Goal: Task Accomplishment & Management: Complete application form

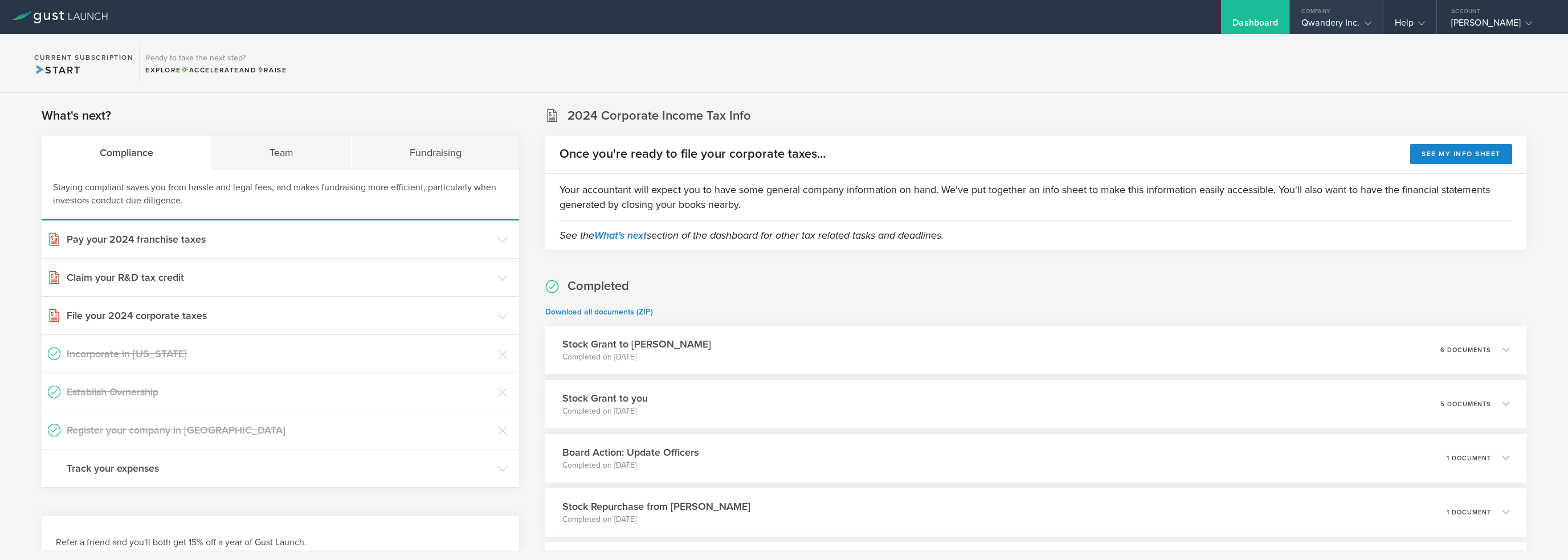
click at [1341, 27] on div "Qwandery Inc." at bounding box center [1337, 25] width 69 height 17
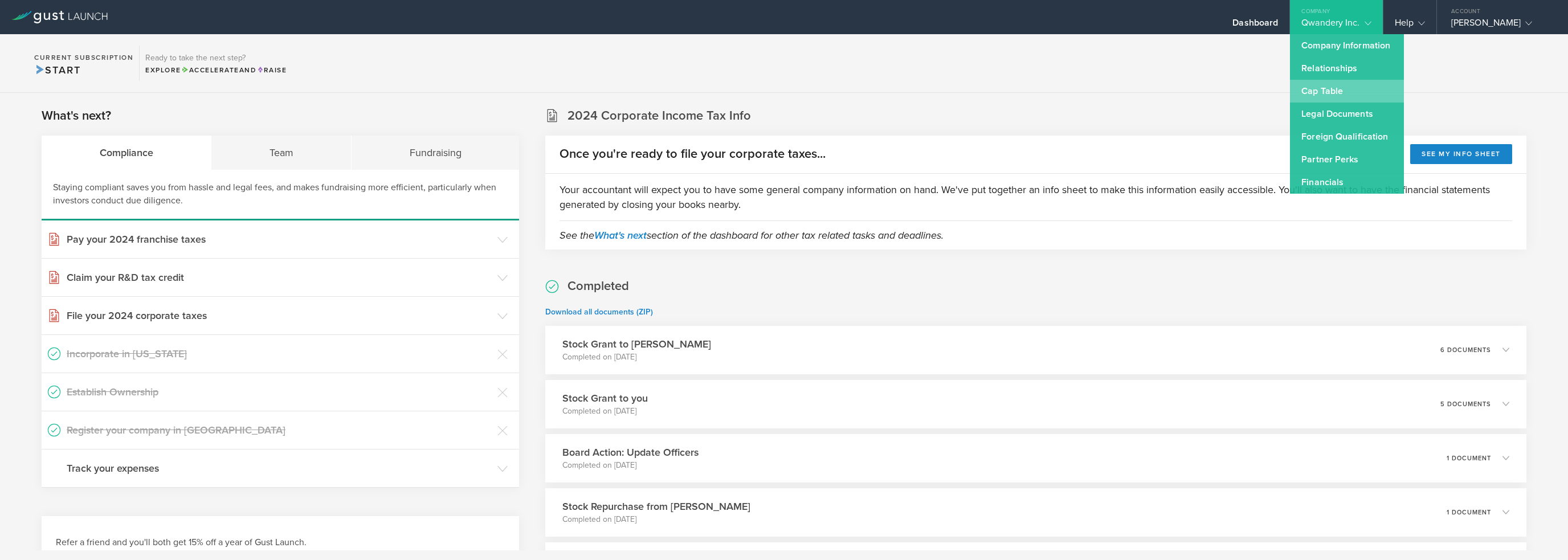
click at [1338, 96] on link "Cap Table" at bounding box center [1347, 91] width 114 height 22
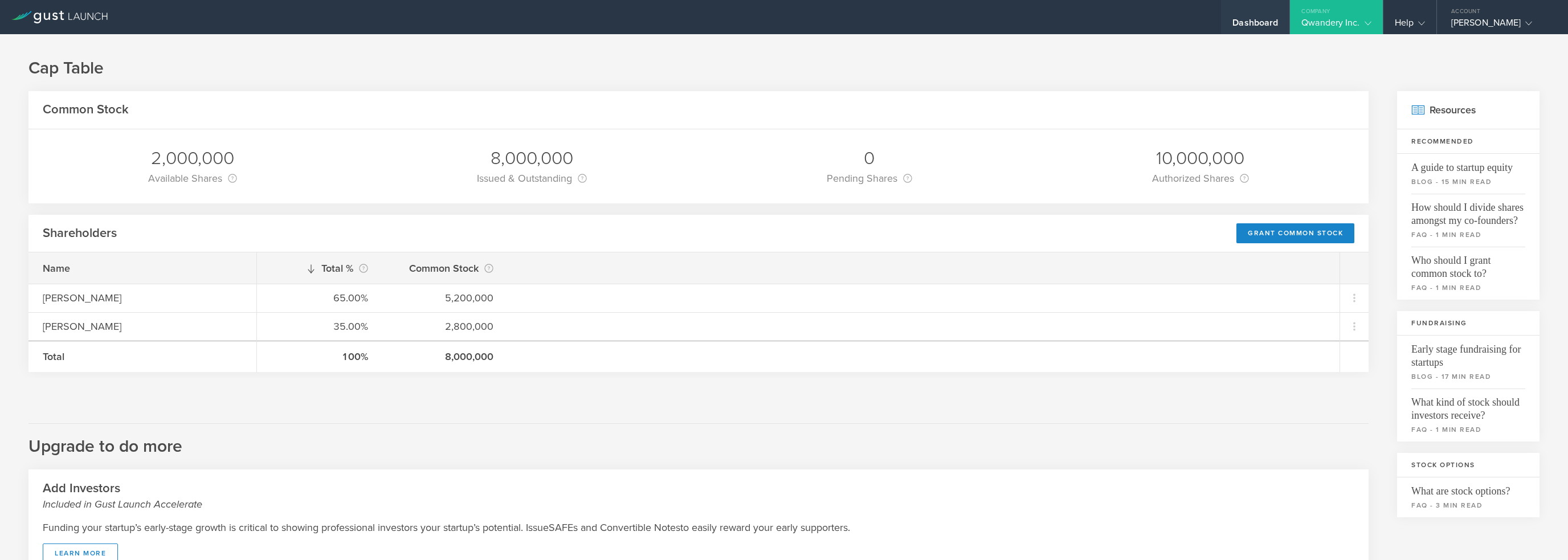
click at [1277, 22] on div "Dashboard" at bounding box center [1255, 25] width 46 height 17
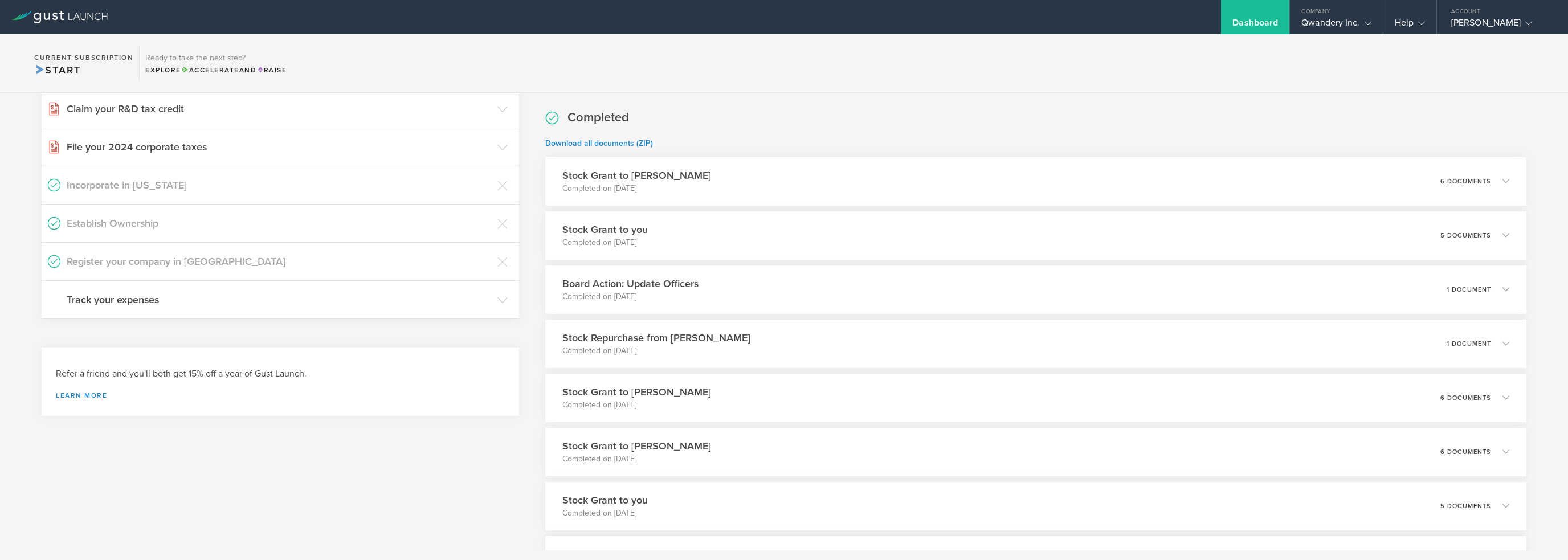
scroll to position [171, 0]
click at [798, 292] on div "Board Action: Update Officers Completed on Aug 10, 2025 1 document" at bounding box center [1036, 287] width 1001 height 49
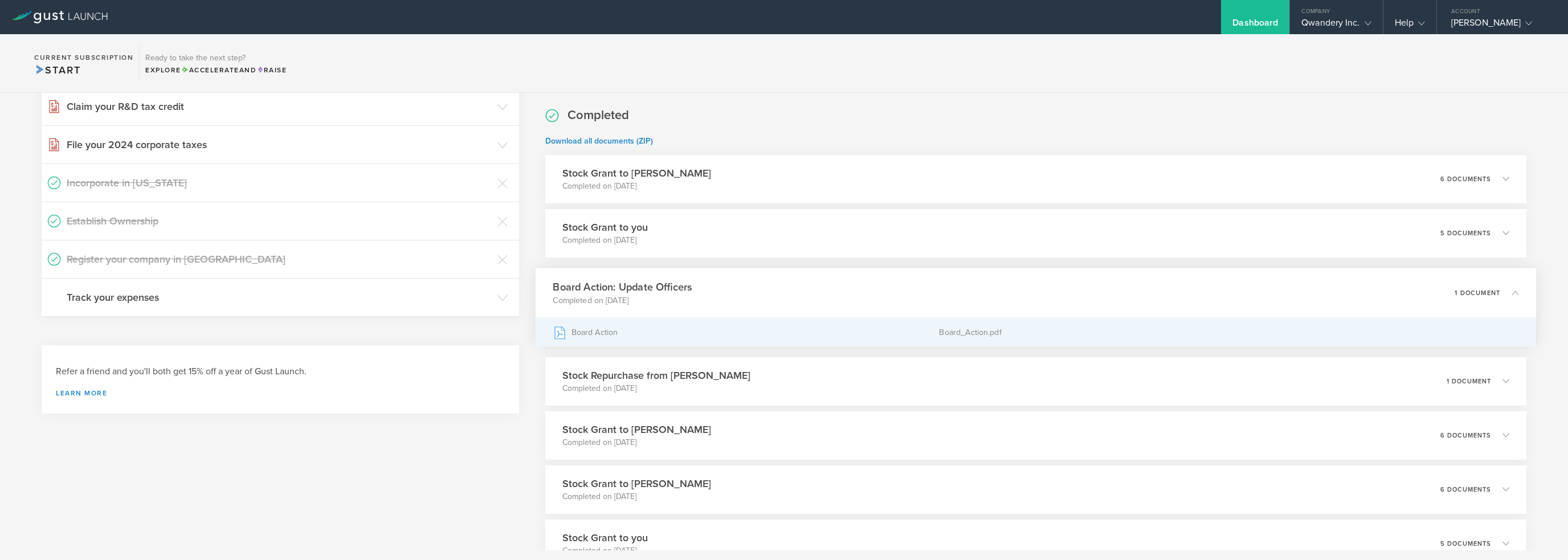
click at [643, 337] on div "Board Action" at bounding box center [746, 332] width 386 height 29
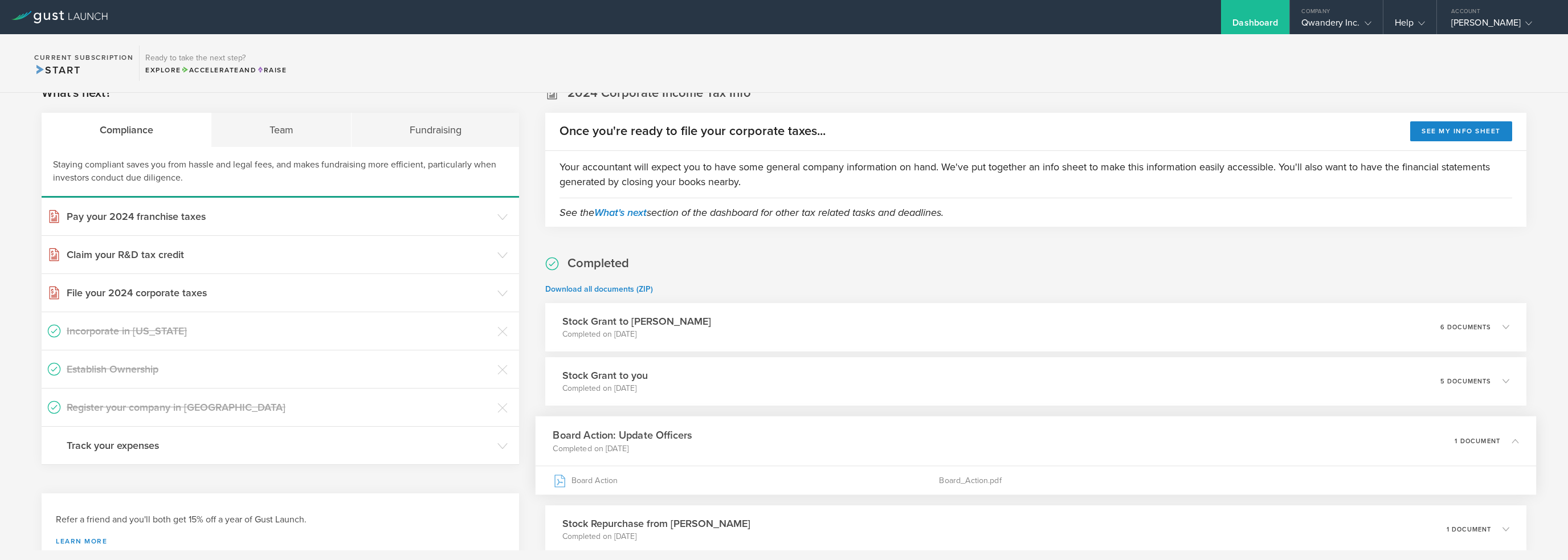
scroll to position [0, 0]
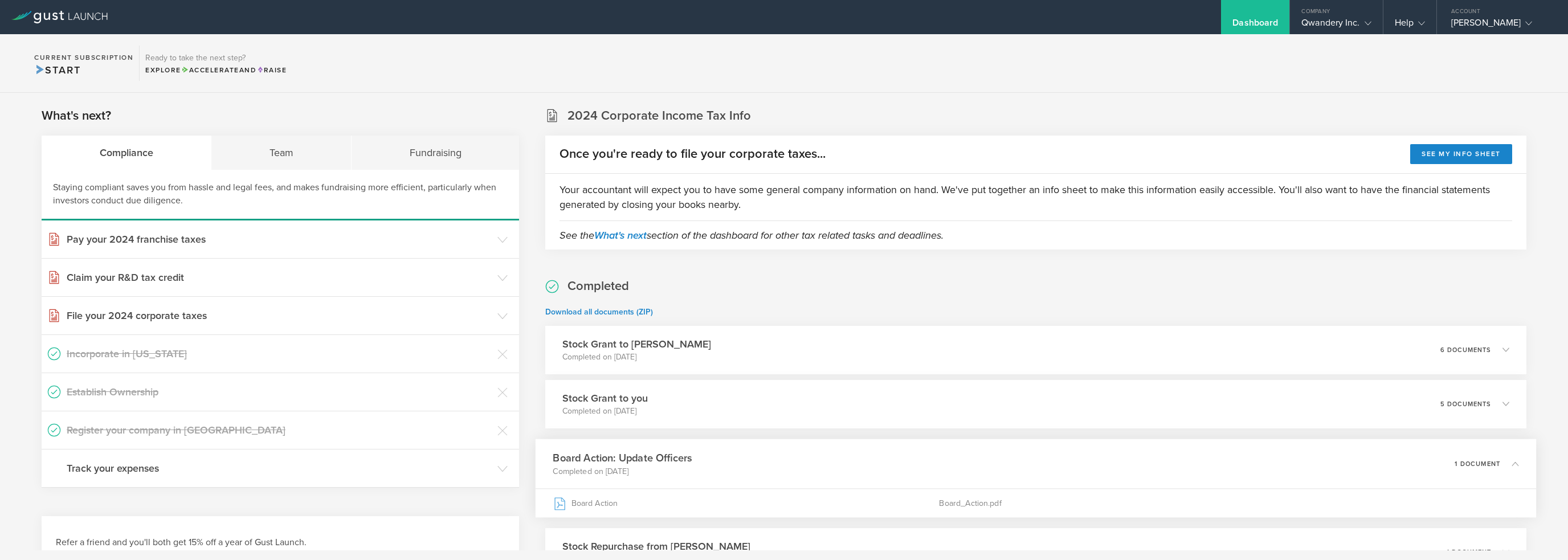
click at [427, 52] on section "Current Subscription Start Ready to take the next step? Explore Accelerate and …" at bounding box center [784, 63] width 1568 height 59
click at [1094, 91] on section "Current Subscription Start Ready to take the next step? Explore Accelerate and …" at bounding box center [784, 63] width 1568 height 59
click at [310, 147] on div "Team" at bounding box center [282, 152] width 140 height 35
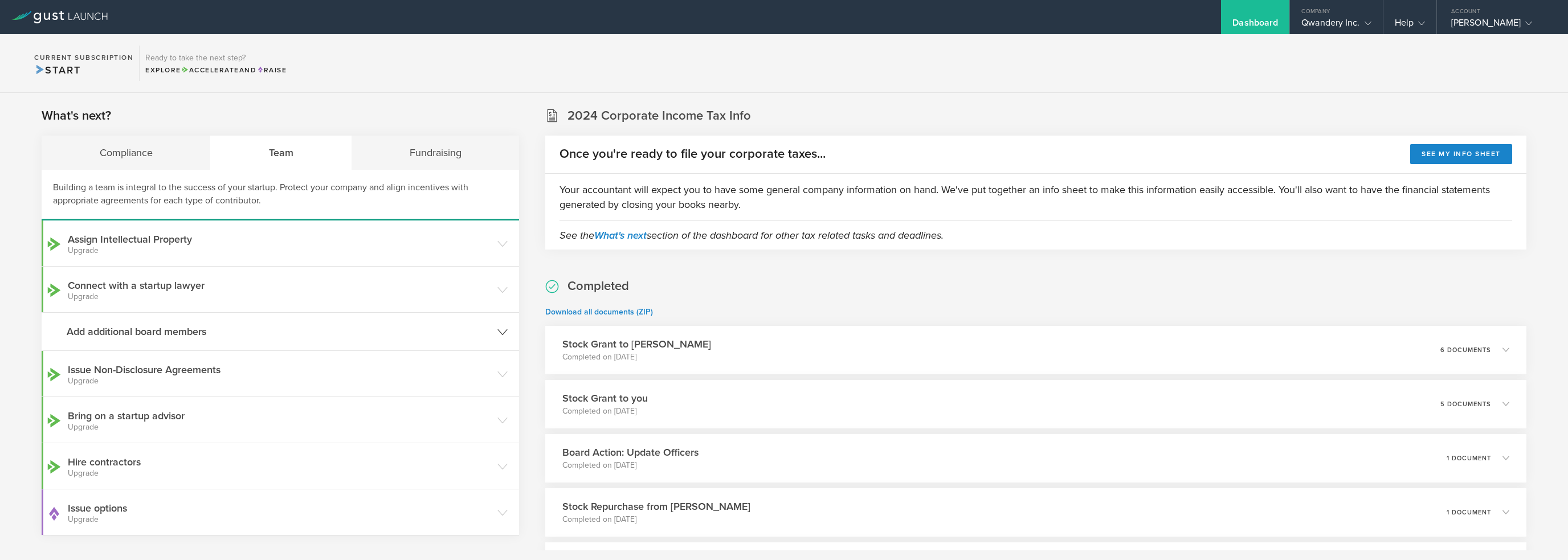
click at [158, 329] on h3 "Add additional board members" at bounding box center [279, 331] width 426 height 15
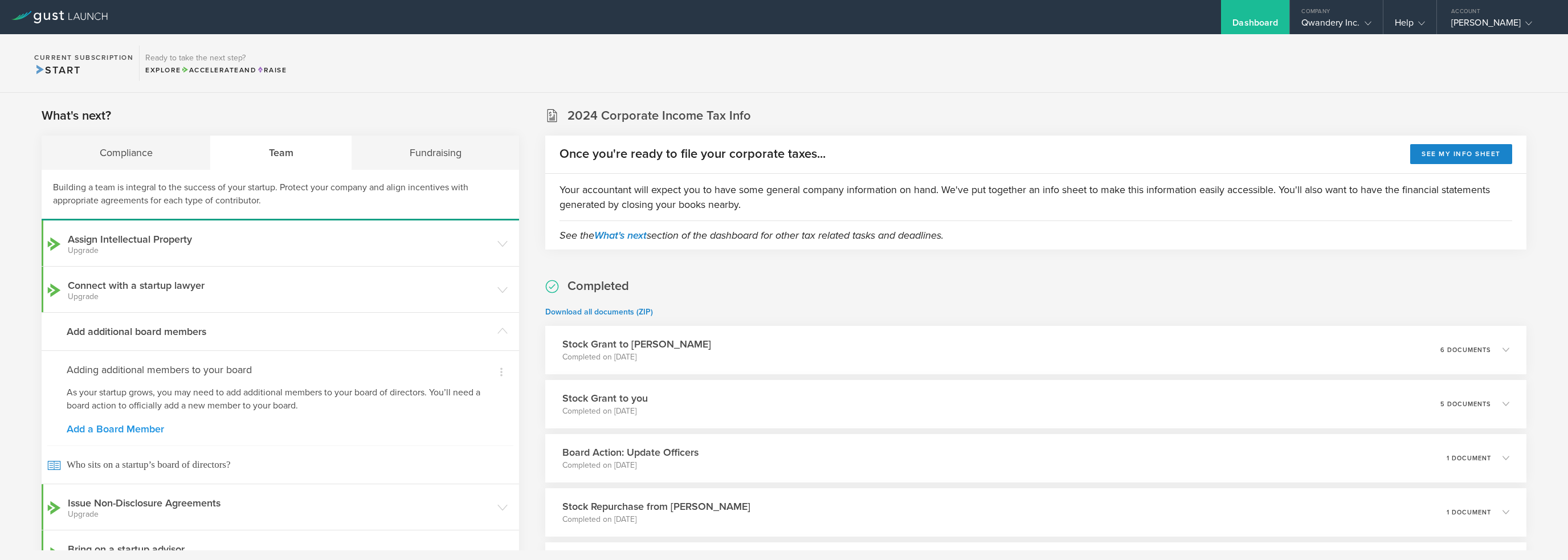
click at [148, 434] on link "Add a Board Member" at bounding box center [280, 428] width 427 height 10
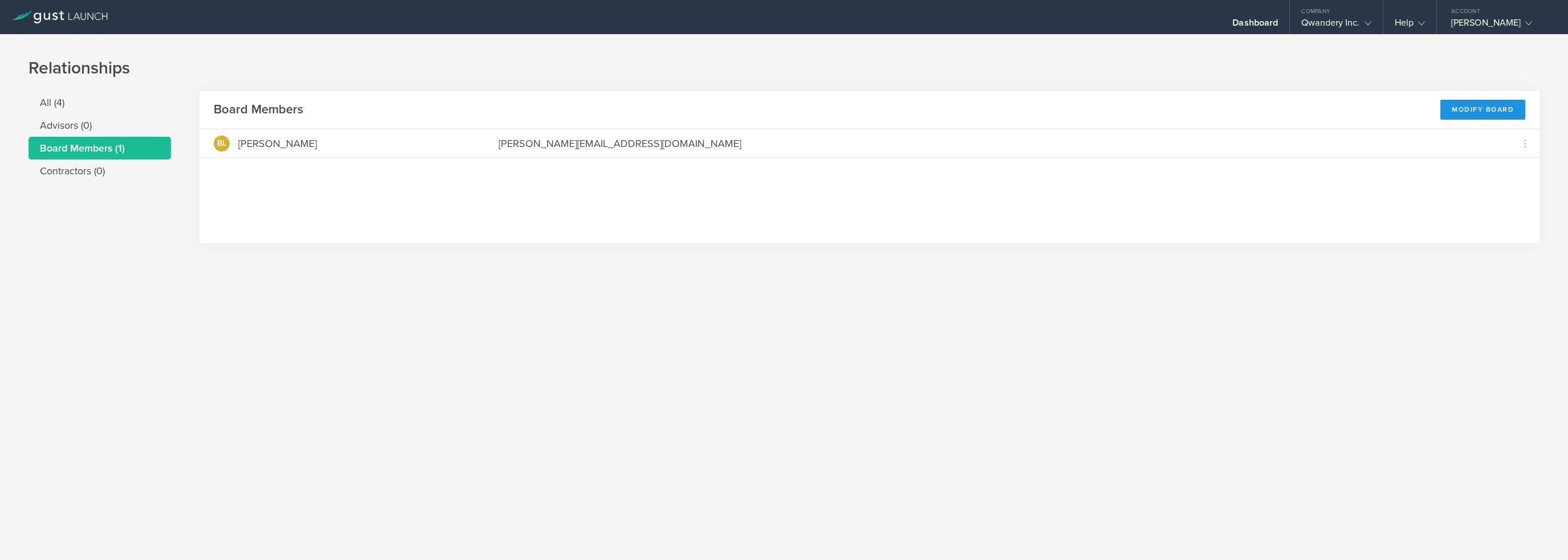
click at [1505, 116] on div "Modify Board" at bounding box center [1483, 109] width 85 height 20
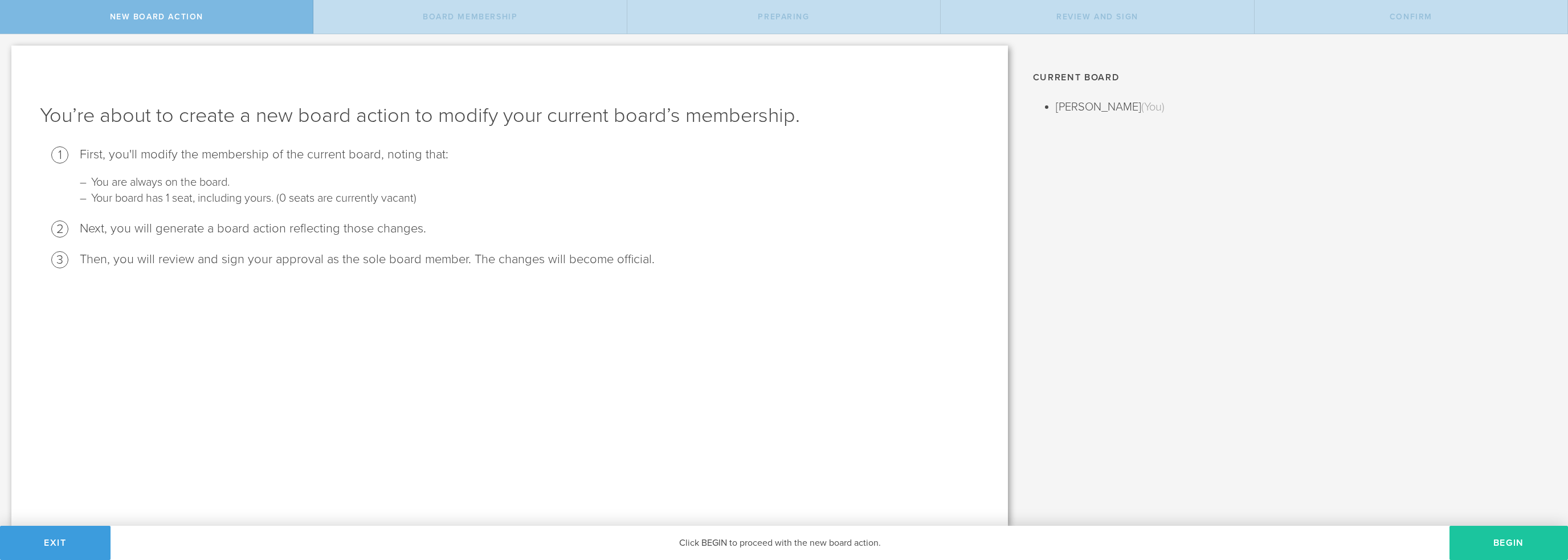
click at [1487, 537] on button "Begin" at bounding box center [1508, 543] width 119 height 35
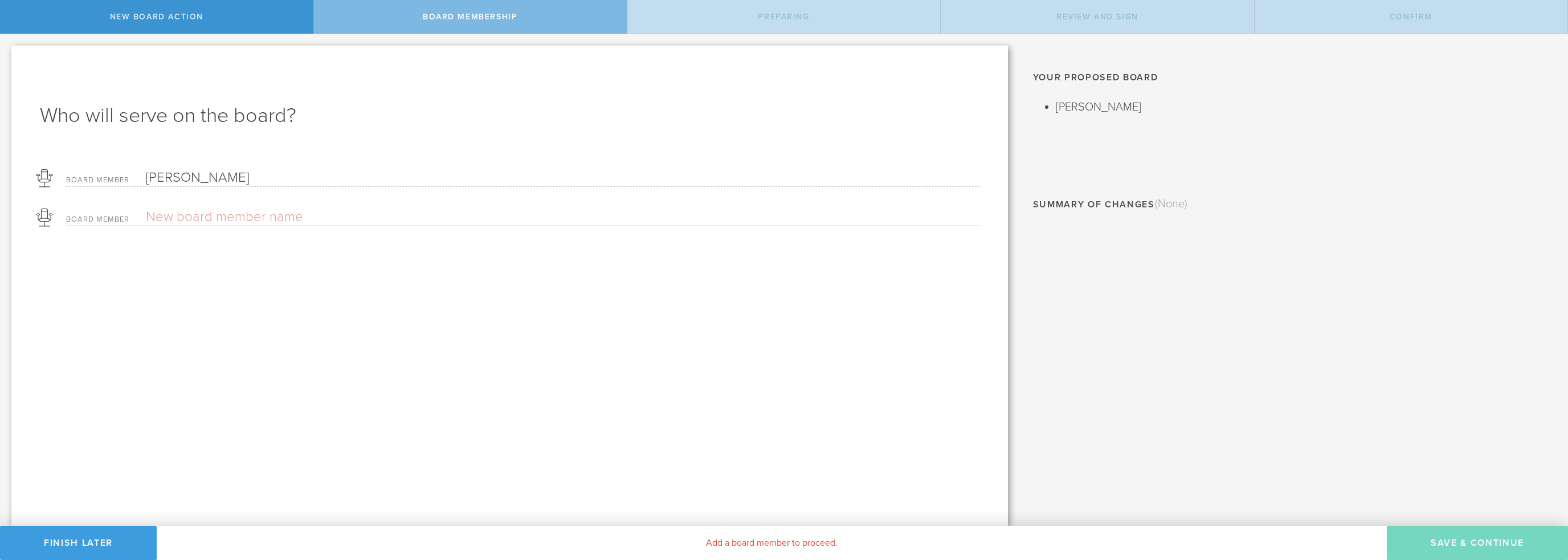
click at [246, 222] on input "text" at bounding box center [523, 217] width 754 height 17
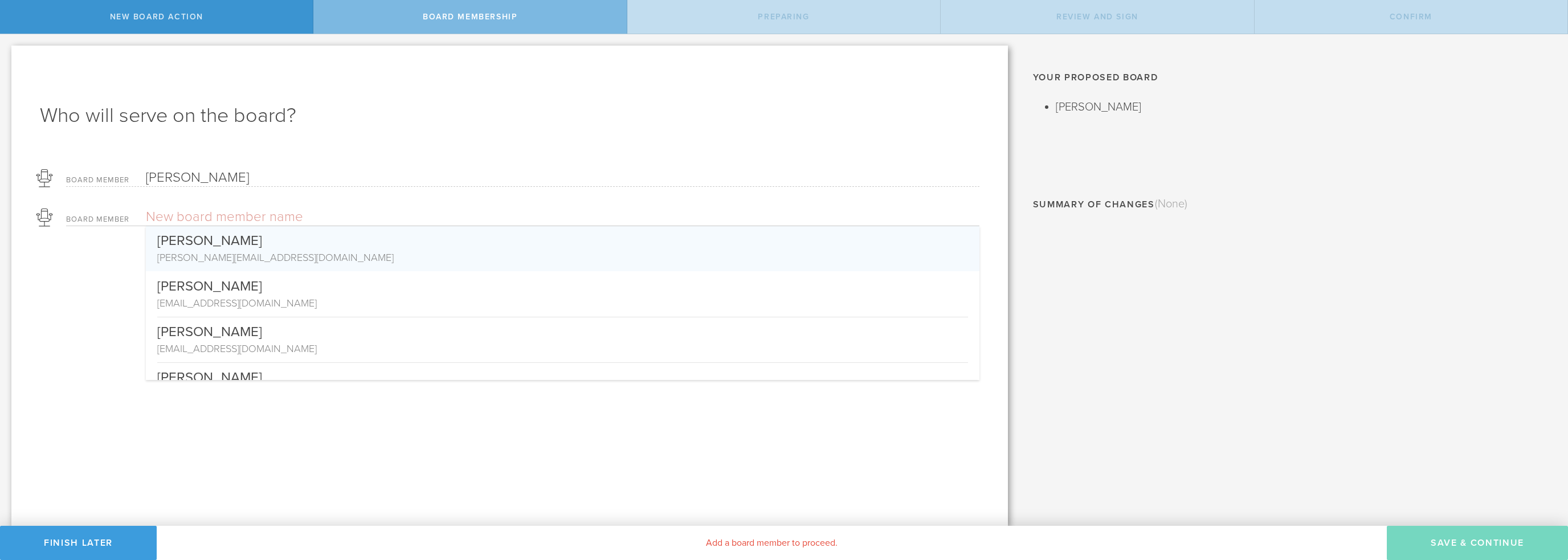
click at [241, 241] on div "Anna Whisler" at bounding box center [563, 238] width 811 height 24
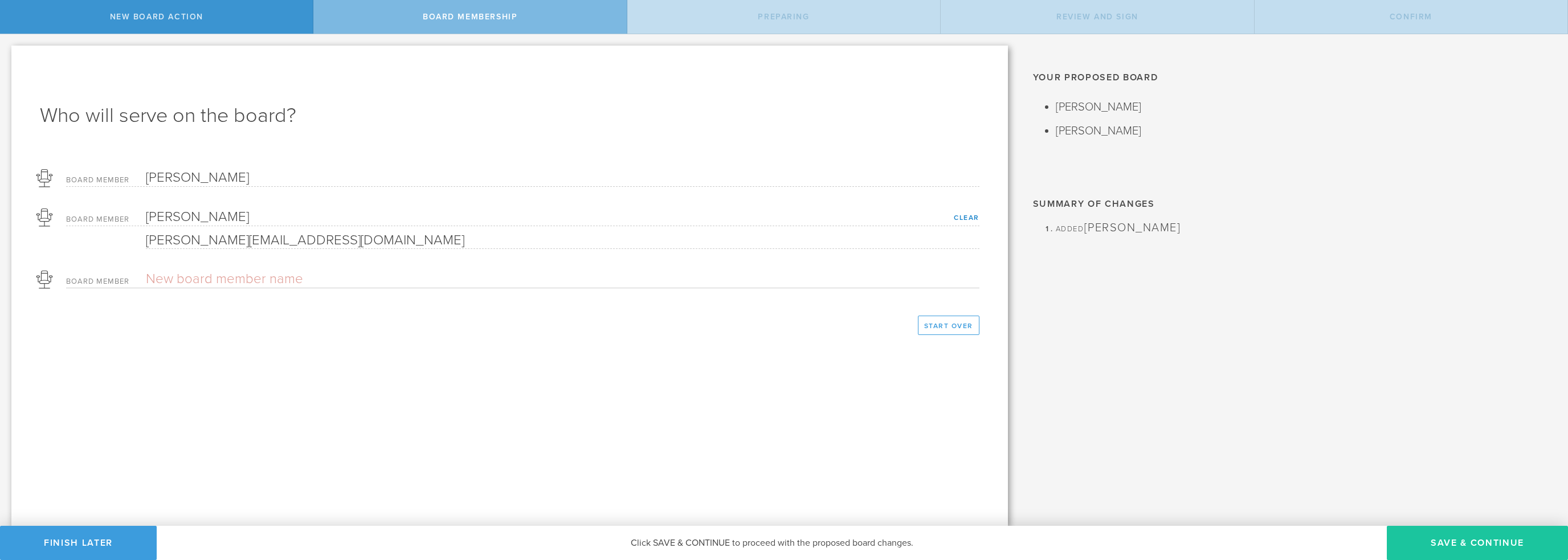
click at [1474, 541] on button "Save & Continue" at bounding box center [1477, 543] width 181 height 35
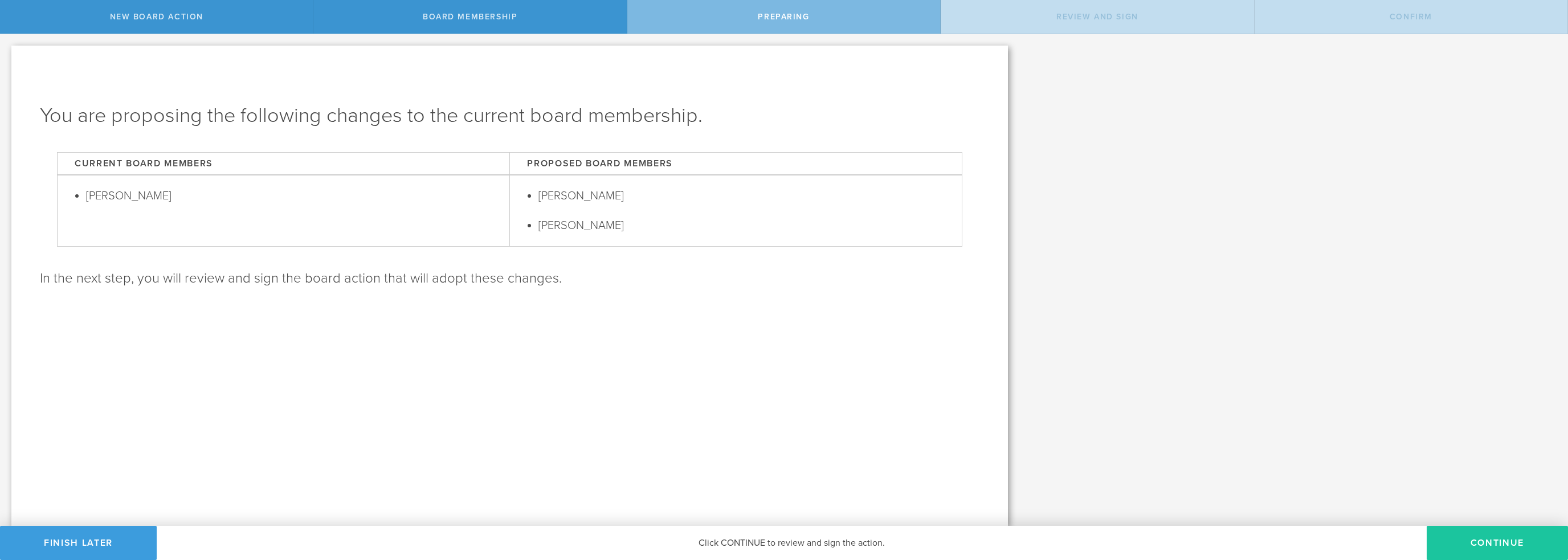
click at [1456, 539] on button "Continue" at bounding box center [1497, 543] width 141 height 35
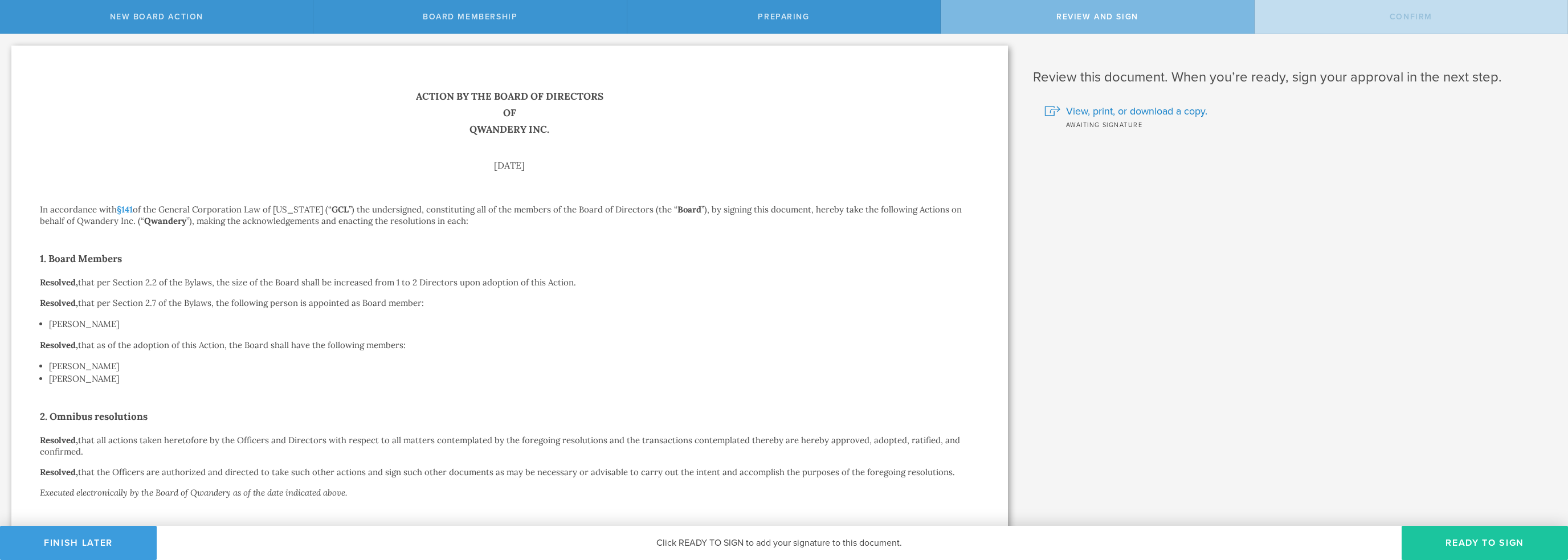
click at [1463, 539] on button "Ready to Sign" at bounding box center [1485, 543] width 166 height 35
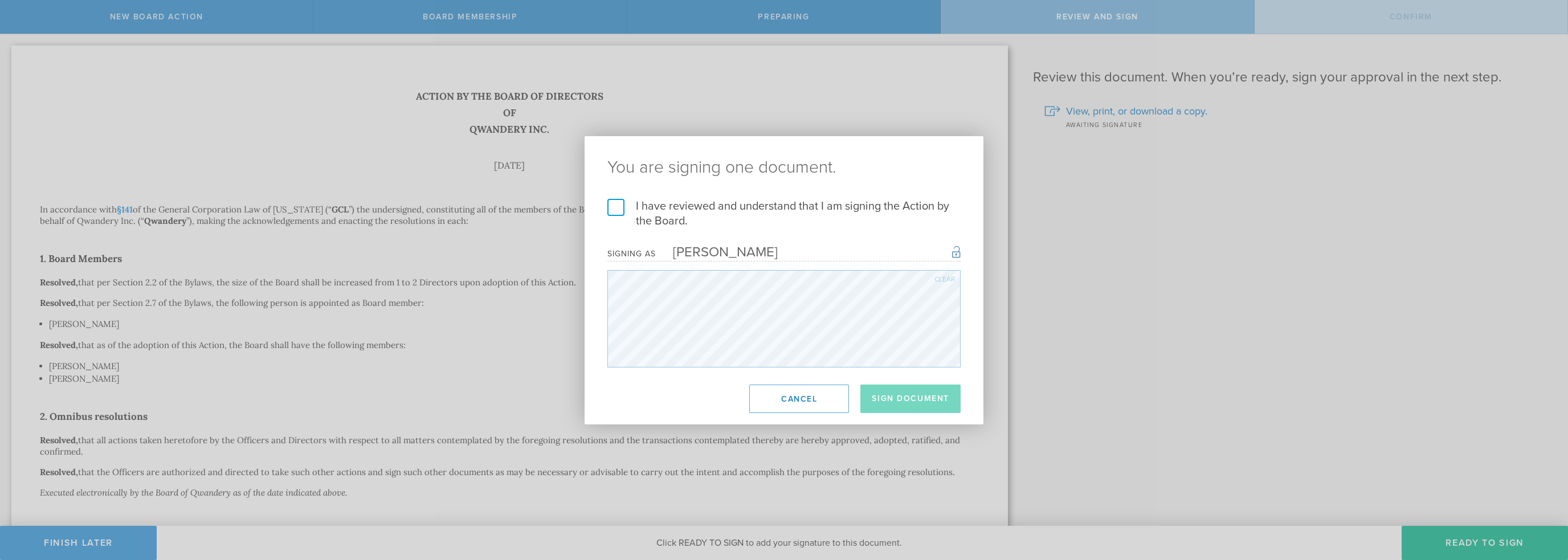
click at [616, 209] on label "I have reviewed and understand that I am signing the Action by the Board." at bounding box center [784, 214] width 354 height 30
click at [0, 0] on input "I have reviewed and understand that I am signing the Action by the Board." at bounding box center [0, 0] width 0 height 0
click at [917, 399] on button "Sign Document" at bounding box center [910, 399] width 100 height 29
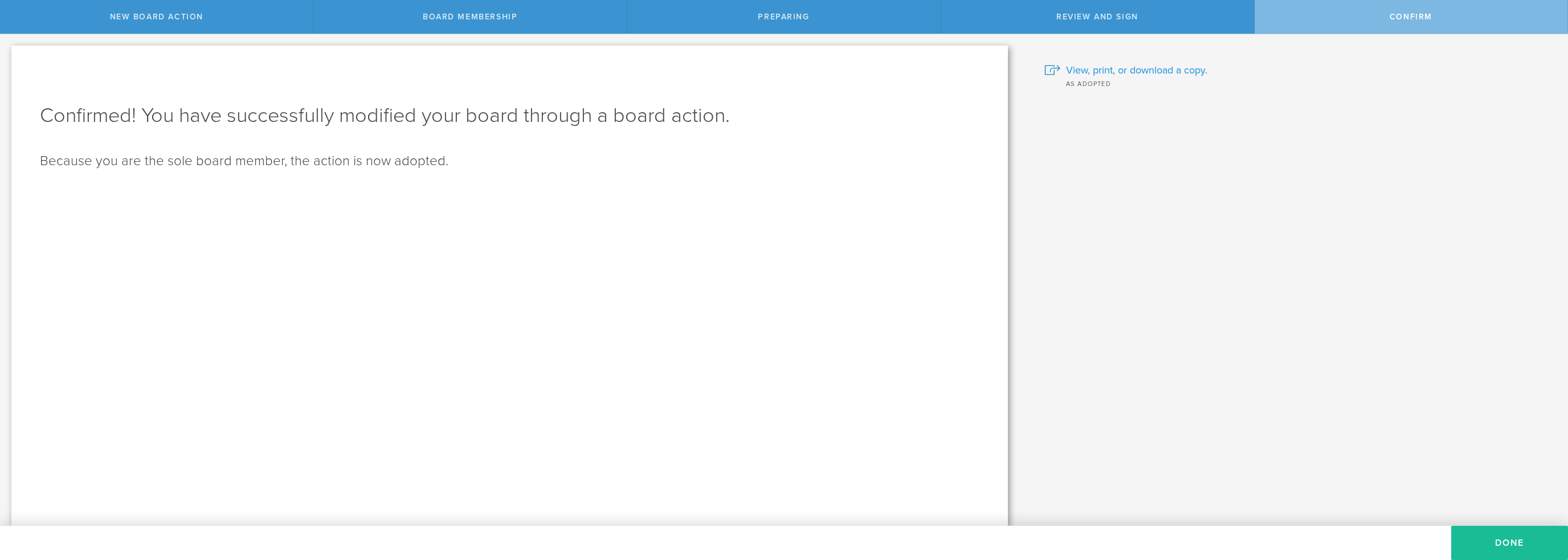
click at [1155, 73] on span "View, print, or download a copy." at bounding box center [1137, 70] width 141 height 15
click at [1487, 545] on button "Done" at bounding box center [1509, 543] width 117 height 35
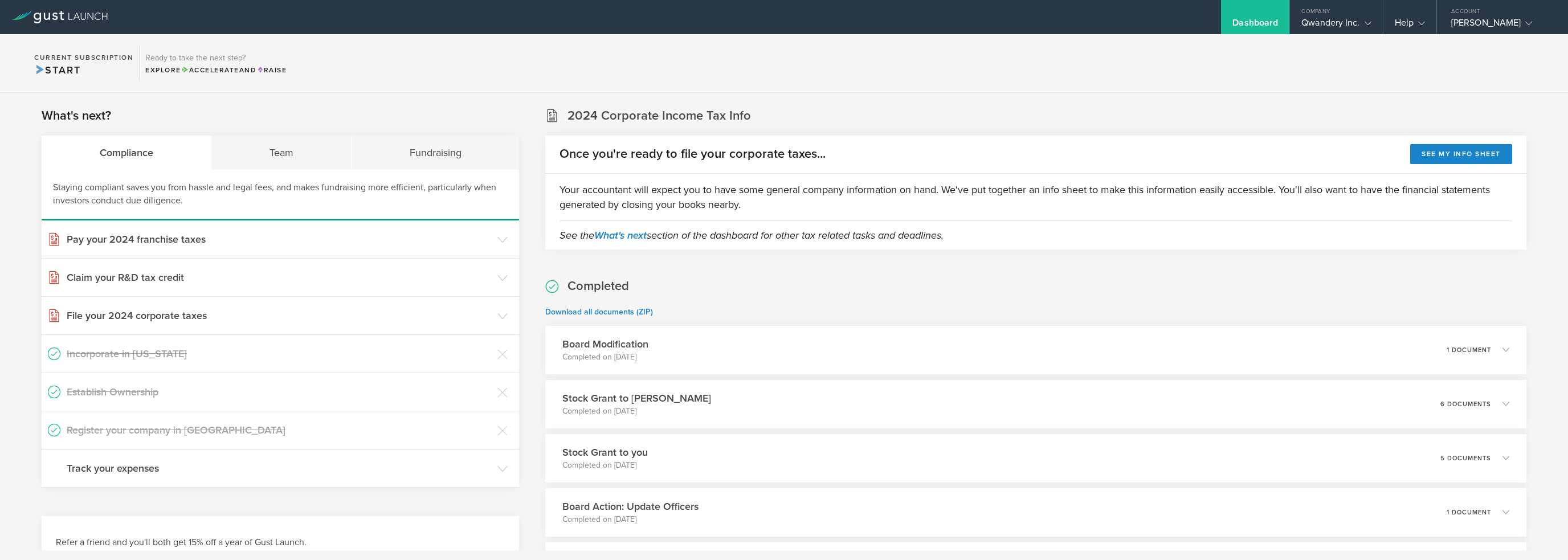
click at [903, 65] on section "Current Subscription Start Ready to take the next step? Explore Accelerate and …" at bounding box center [784, 63] width 1568 height 59
click at [274, 153] on div "Team" at bounding box center [282, 152] width 140 height 35
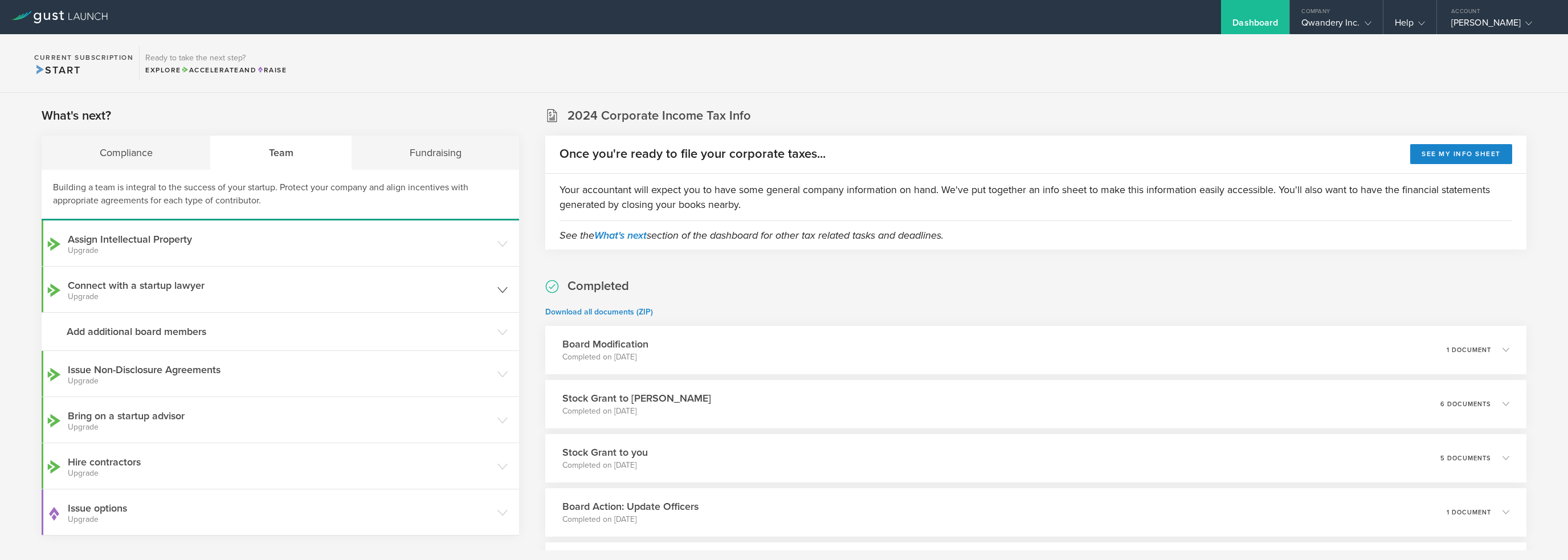
click at [208, 289] on h3 "Connect with a startup lawyer Upgrade" at bounding box center [280, 289] width 424 height 22
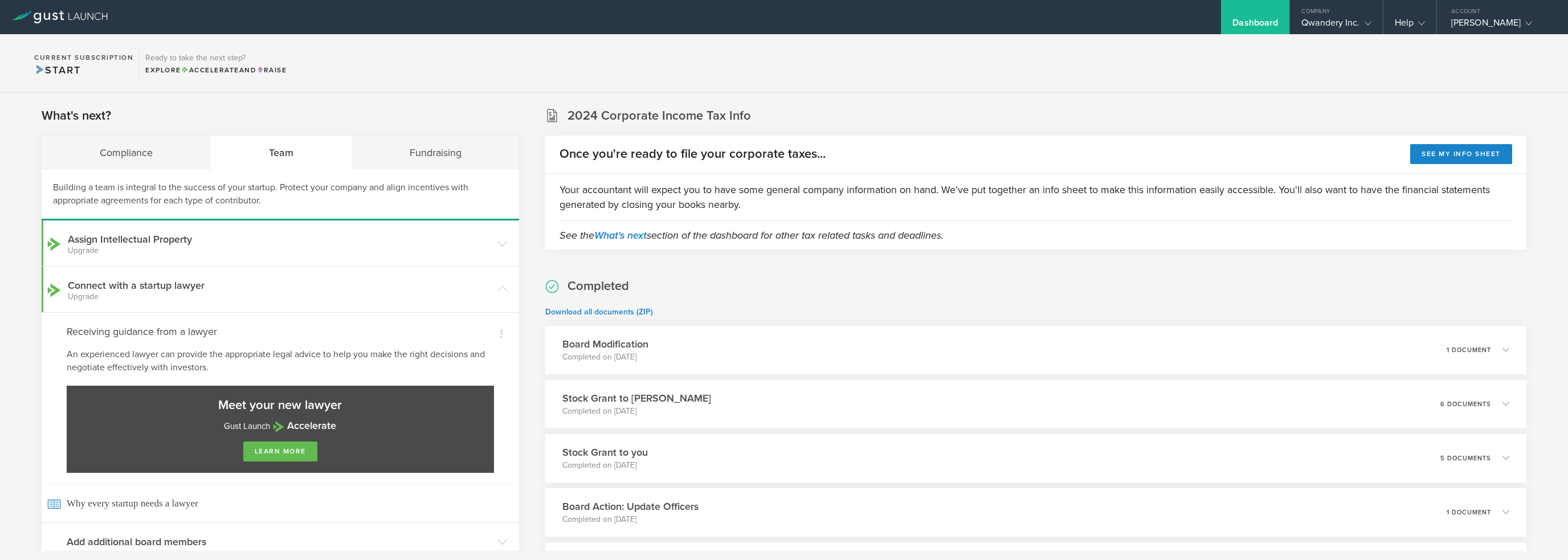
click at [155, 130] on section "What's next? Compliance Team Fundraising Building a team is integral to the suc…" at bounding box center [281, 427] width 478 height 639
click at [367, 171] on div "Building a team is integral to the success of your startup. Protect your compan…" at bounding box center [281, 195] width 478 height 50
click at [377, 159] on div "Fundraising" at bounding box center [436, 152] width 168 height 35
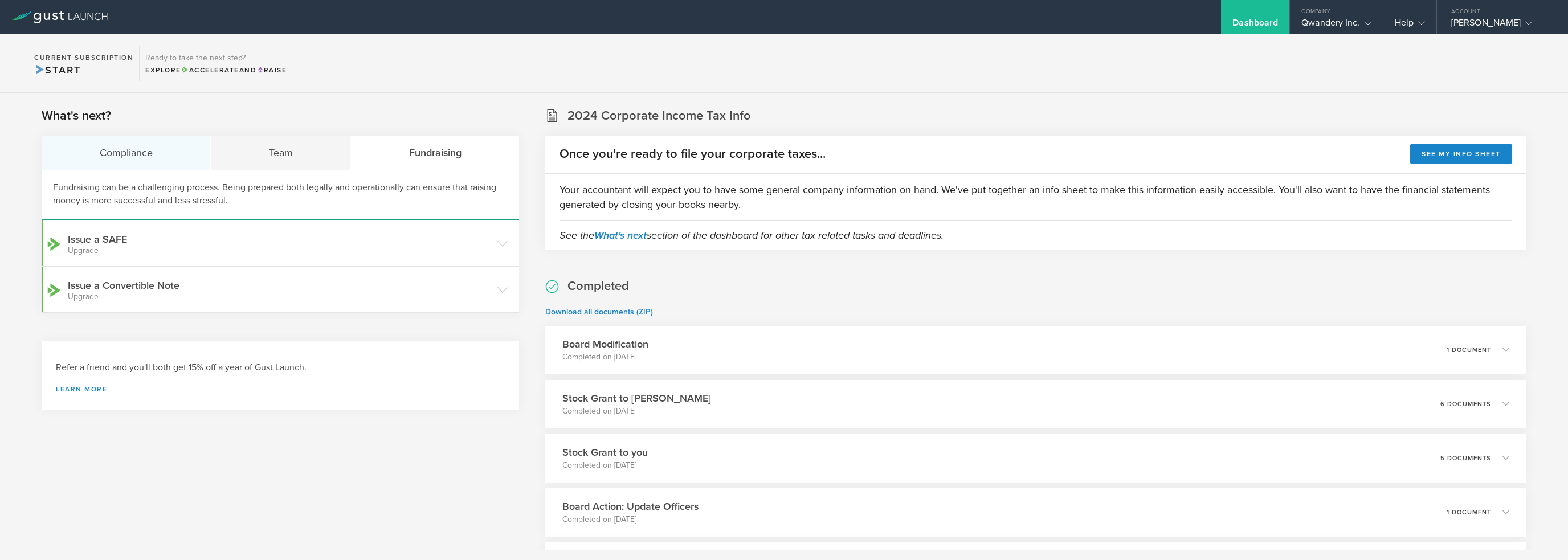
click at [133, 156] on div "Compliance" at bounding box center [126, 152] width 169 height 35
